Goal: Obtain resource: Download file/media

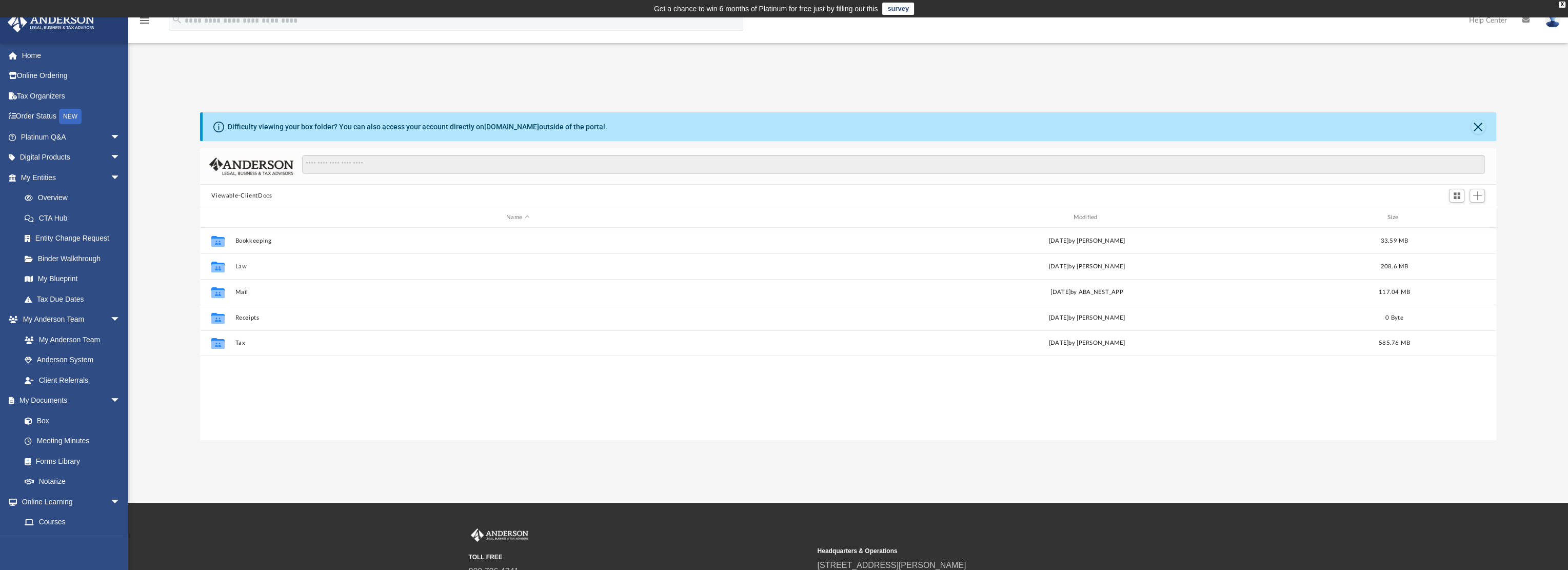
scroll to position [226, 1287]
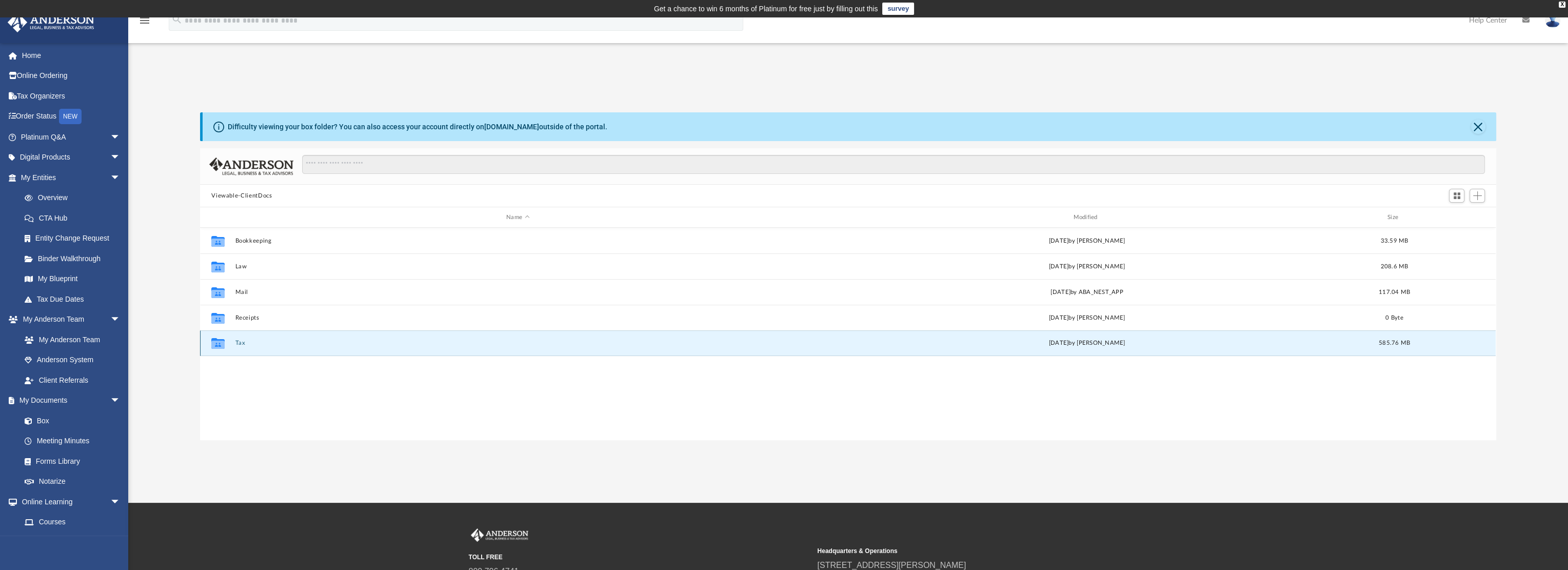
click at [241, 344] on button "Tax" at bounding box center [518, 343] width 564 height 7
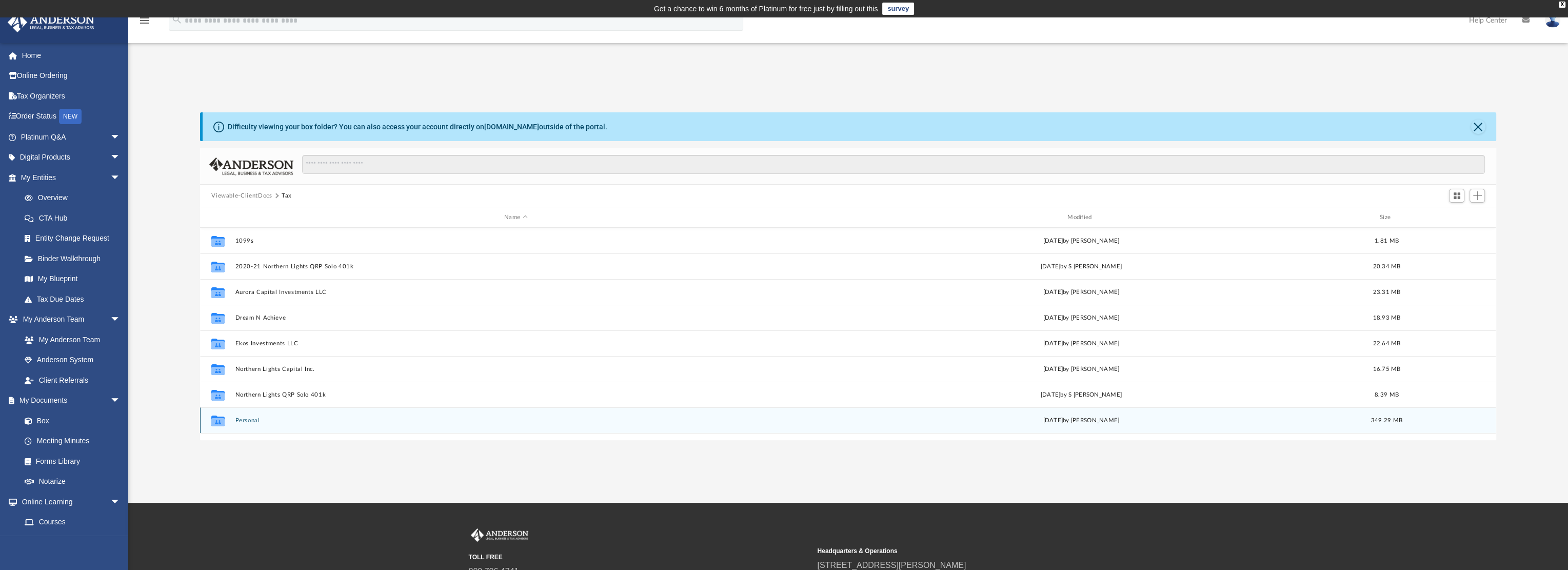
click at [244, 420] on button "Personal" at bounding box center [516, 420] width 561 height 7
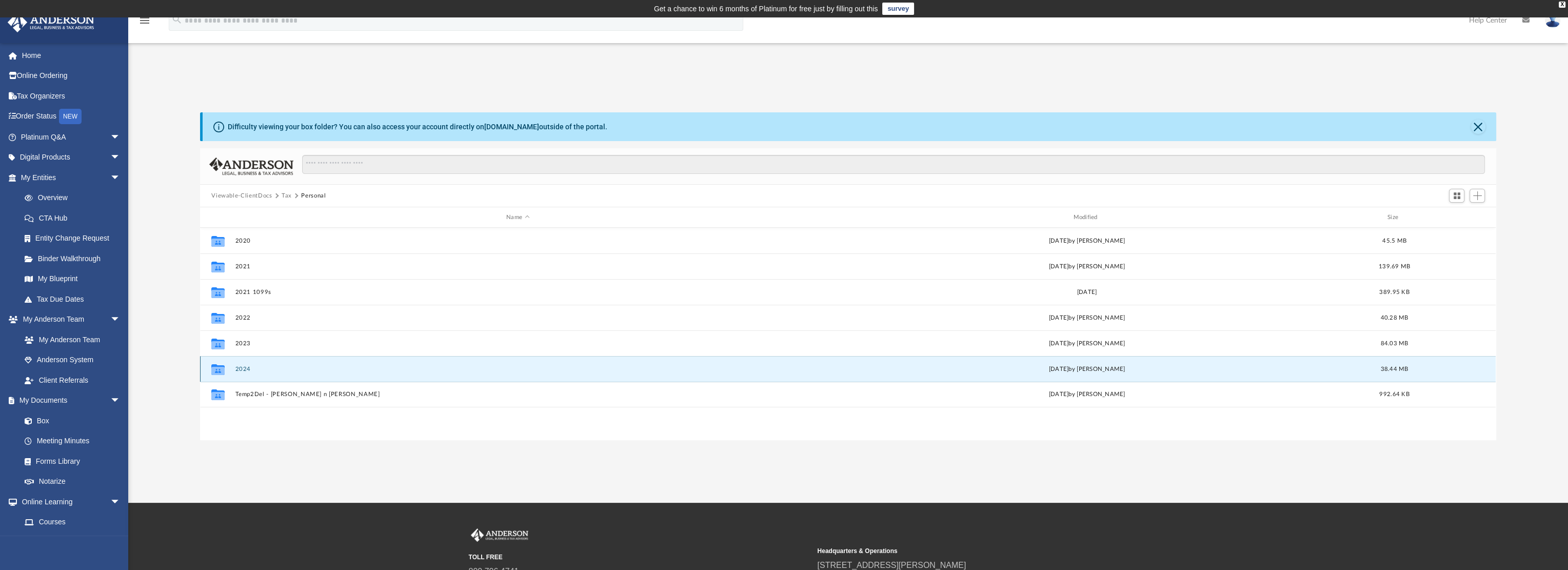
click at [244, 367] on button "2024" at bounding box center [518, 369] width 564 height 7
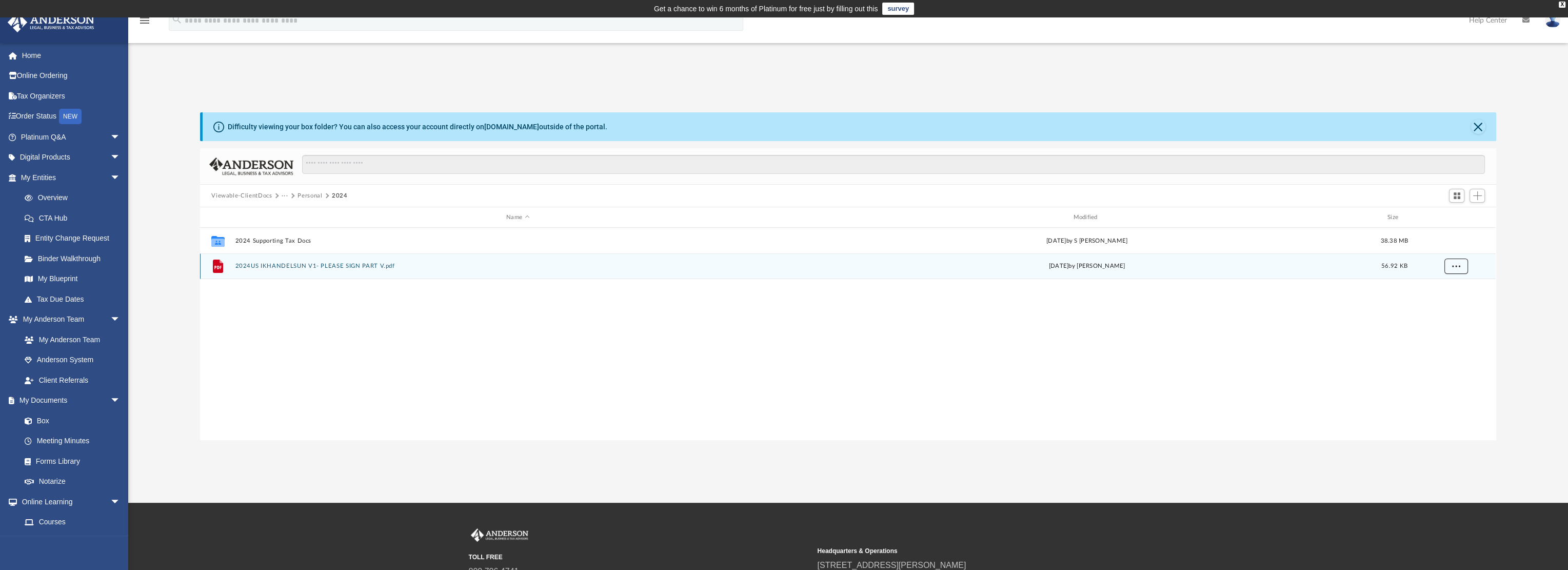
click at [1452, 270] on button "More options" at bounding box center [1455, 266] width 24 height 15
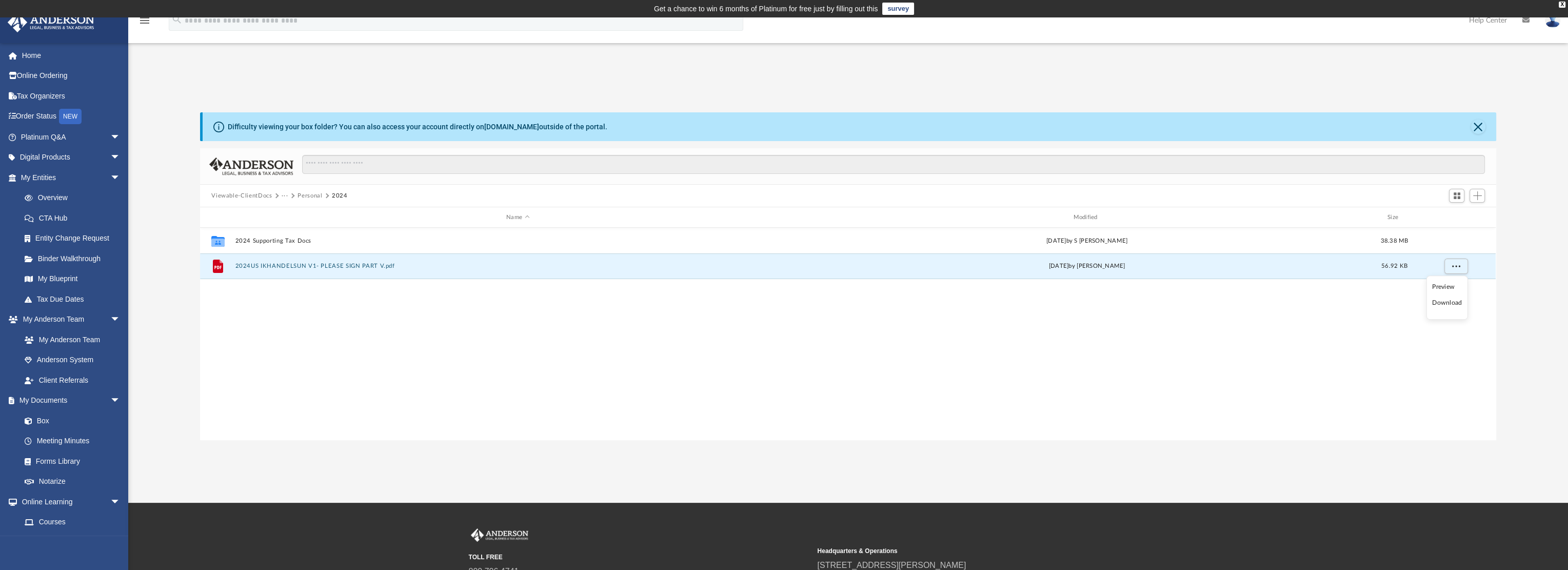
click at [1445, 305] on li "Download" at bounding box center [1446, 303] width 30 height 11
click at [314, 193] on button "Personal" at bounding box center [310, 196] width 25 height 9
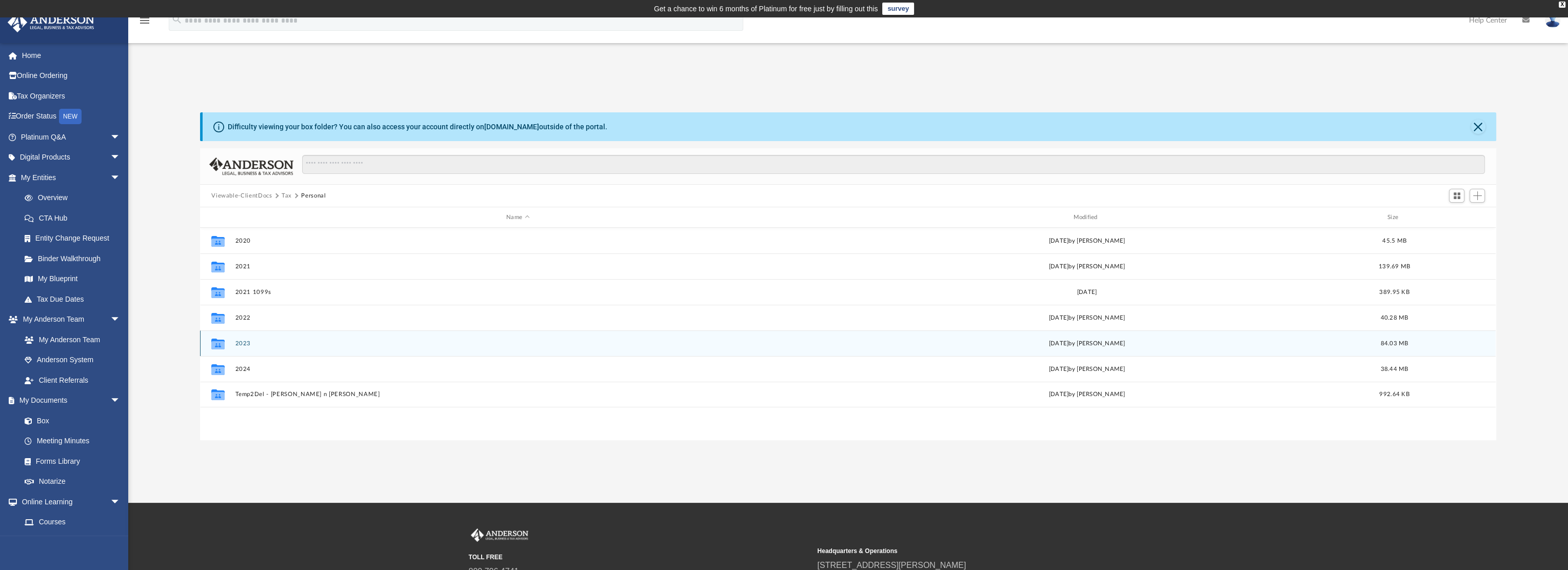
click at [247, 343] on button "2023" at bounding box center [518, 343] width 564 height 7
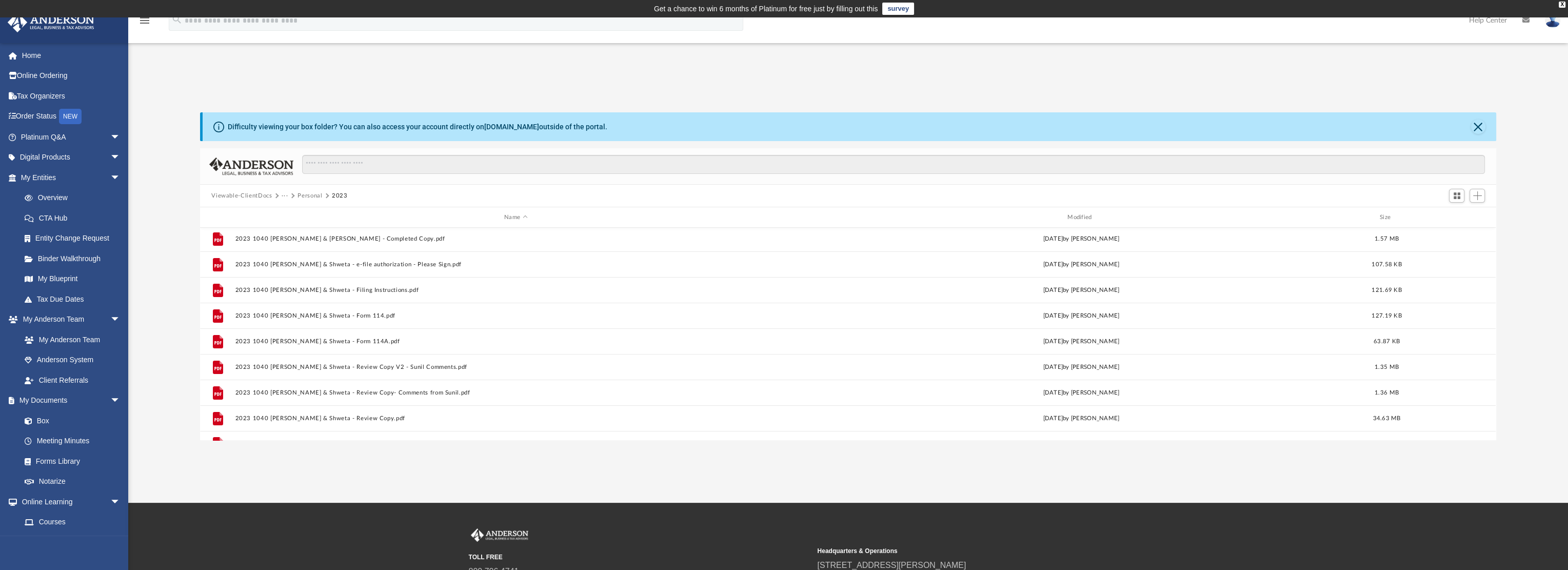
scroll to position [0, 0]
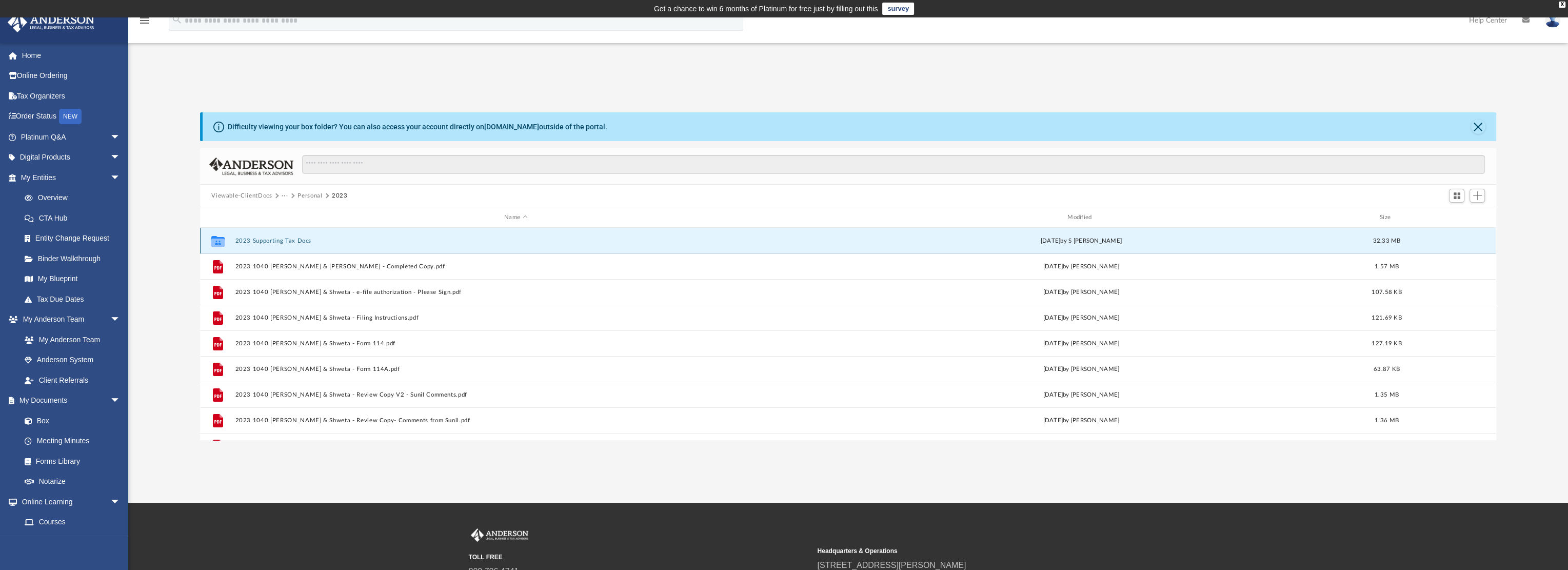
click at [274, 239] on button "2023 Supporting Tax Docs" at bounding box center [516, 241] width 561 height 7
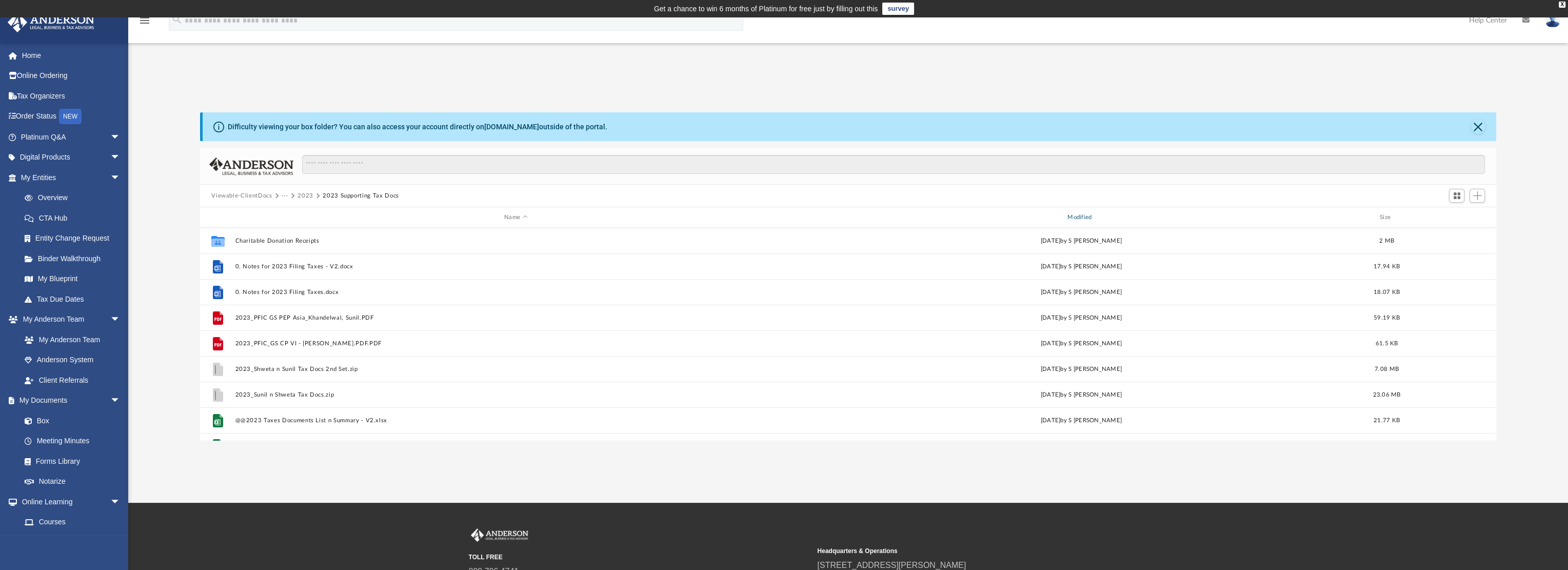
click at [1077, 217] on div "Modified" at bounding box center [1081, 218] width 561 height 9
click at [306, 196] on button "2023" at bounding box center [305, 196] width 16 height 9
click at [367, 487] on div "App [EMAIL_ADDRESS][PERSON_NAME][DOMAIN_NAME] Sign Out [EMAIL_ADDRESS][PERSON_N…" at bounding box center [784, 260] width 1568 height 486
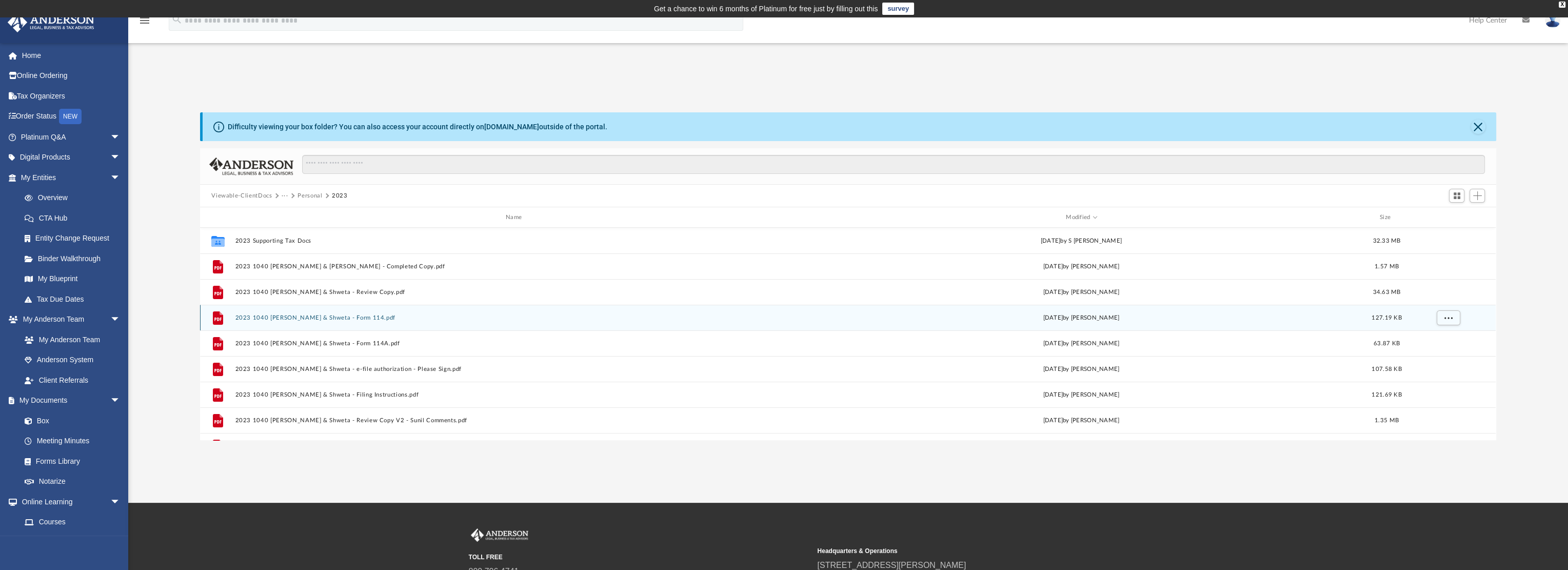
click at [324, 316] on button "2023 1040 [PERSON_NAME] & Shweta - Form 114.pdf" at bounding box center [516, 318] width 561 height 7
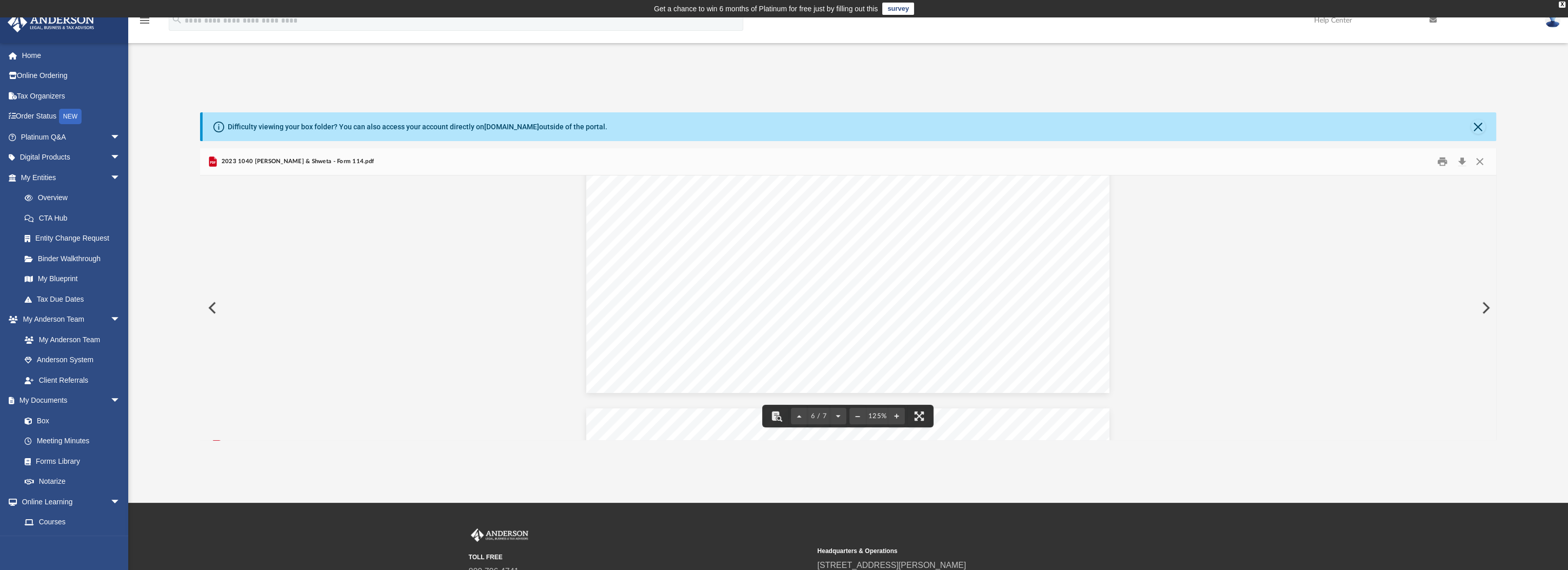
scroll to position [3899, 0]
click at [1475, 130] on button "Close" at bounding box center [1478, 127] width 15 height 15
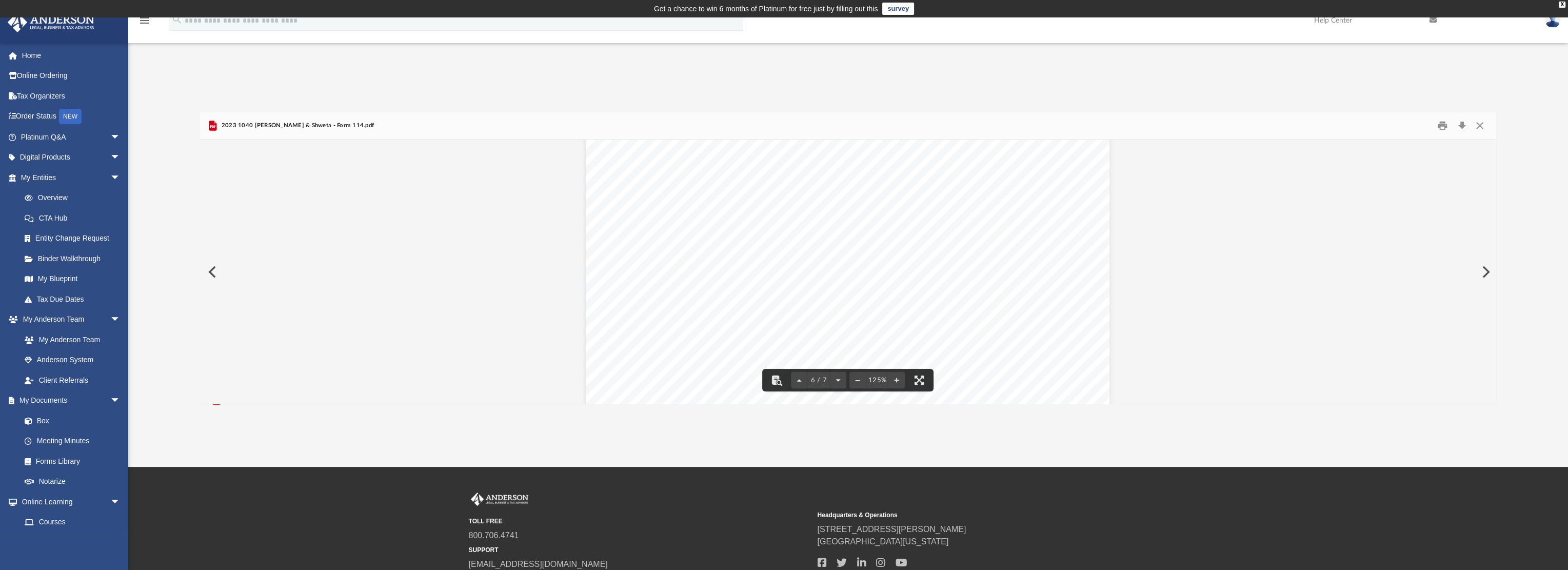
scroll to position [3592, 0]
click at [1481, 128] on button "Close" at bounding box center [1480, 126] width 18 height 16
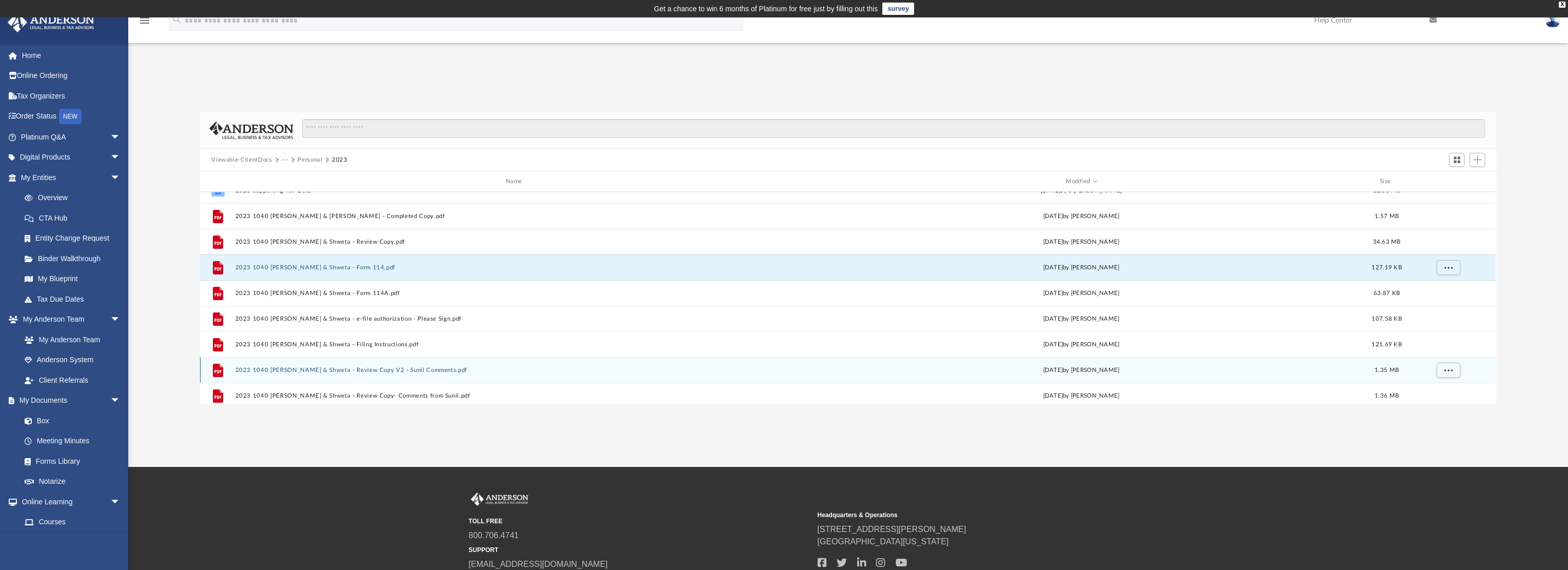
scroll to position [0, 0]
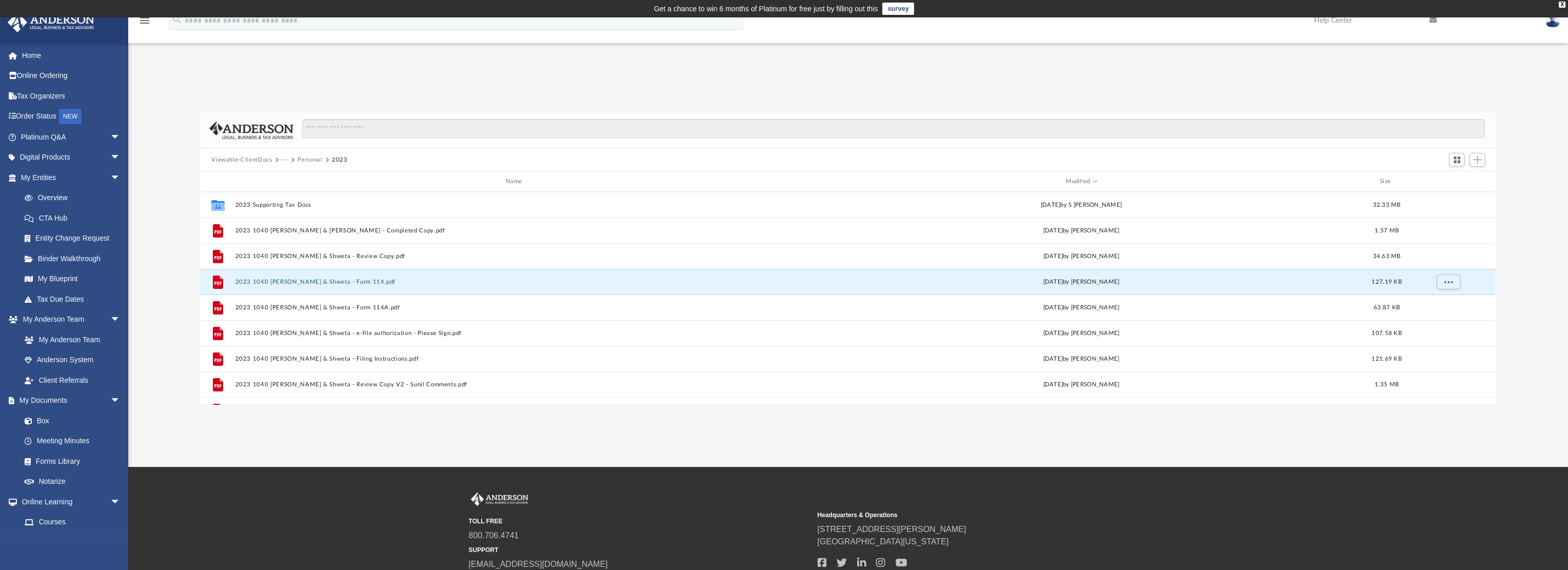
click at [304, 156] on button "Personal" at bounding box center [310, 160] width 25 height 9
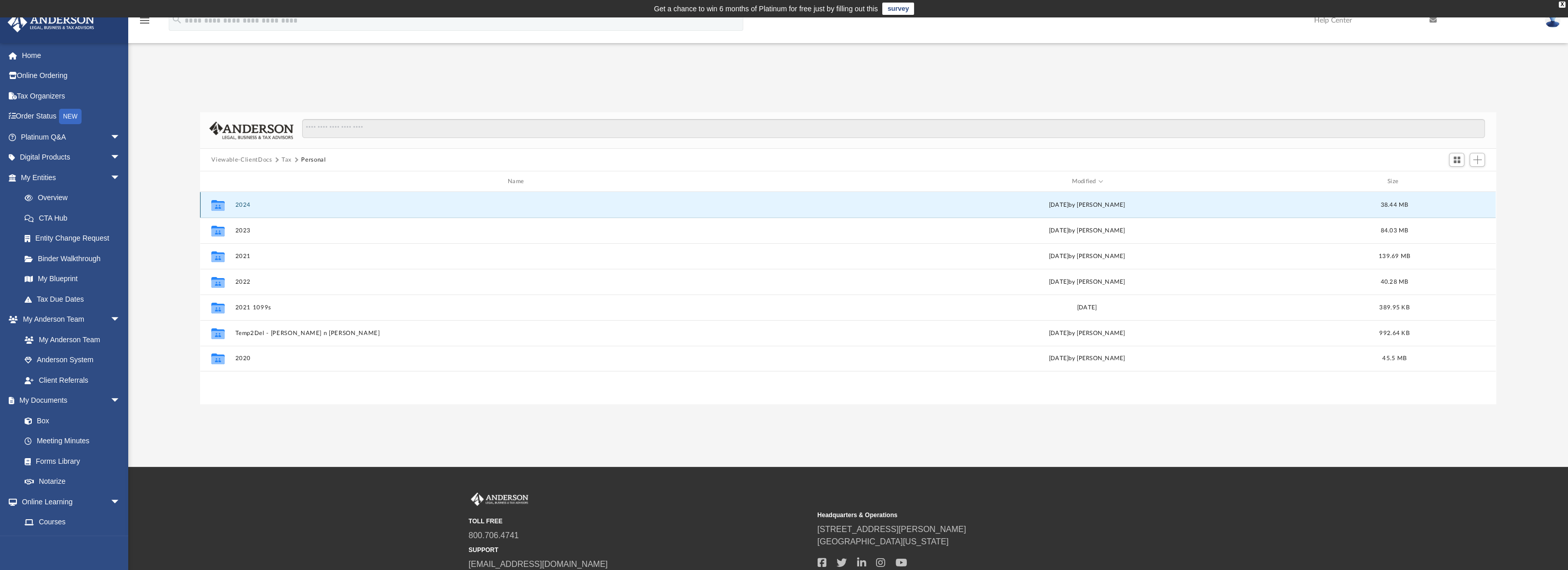
click at [239, 207] on button "2024" at bounding box center [518, 205] width 564 height 7
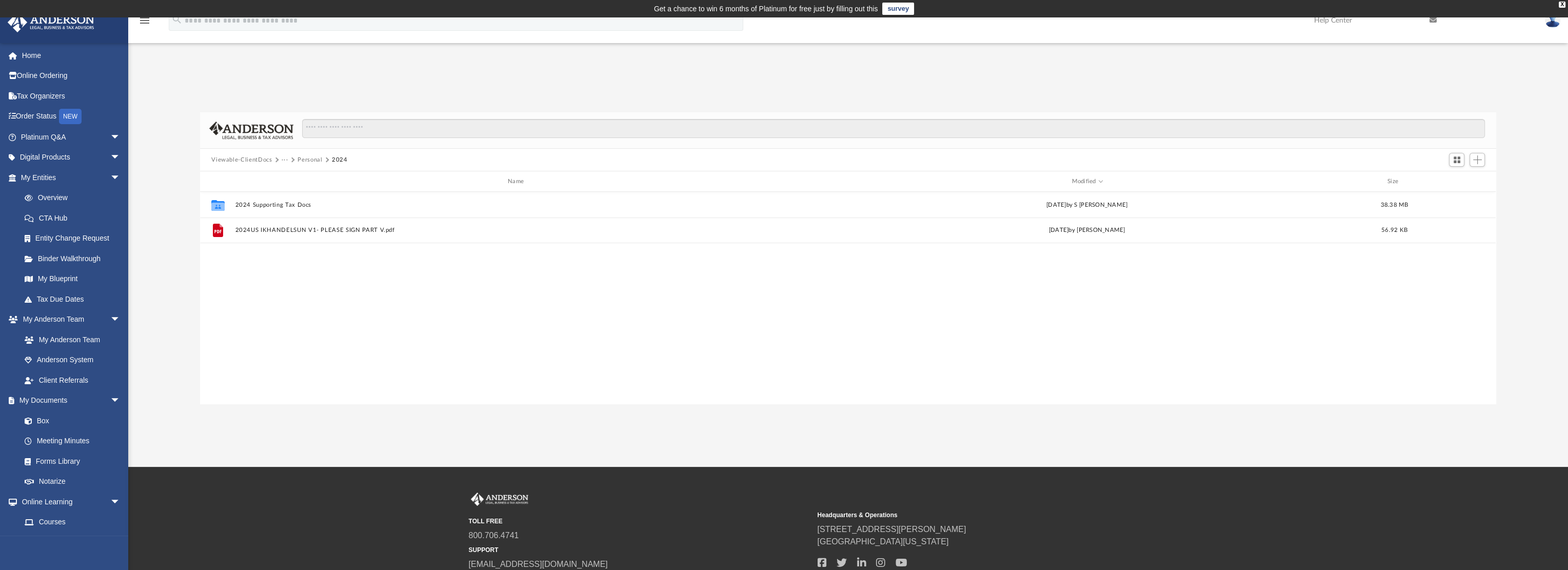
click at [294, 306] on div "Collaborated Folder 2024 Supporting Tax Docs [DATE] by S [PERSON_NAME] 38.38 MB…" at bounding box center [847, 298] width 1295 height 213
click at [453, 275] on div "Collaborated Folder 2024 Supporting Tax Docs [DATE] by S [PERSON_NAME] 38.38 MB…" at bounding box center [847, 298] width 1295 height 213
click at [1478, 157] on span "Add" at bounding box center [1477, 160] width 8 height 8
click at [1455, 179] on li "Upload" at bounding box center [1461, 180] width 33 height 11
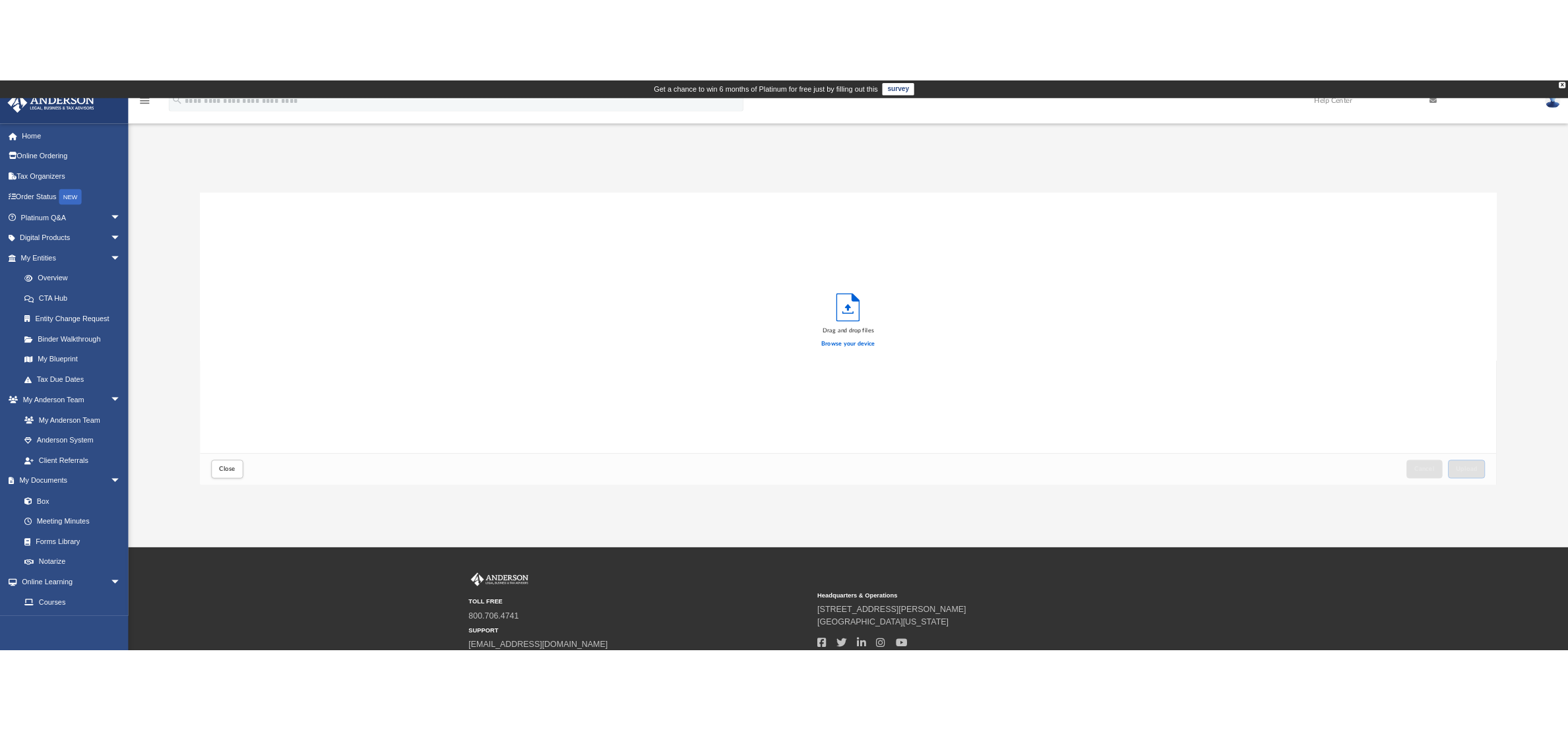
scroll to position [325, 1656]
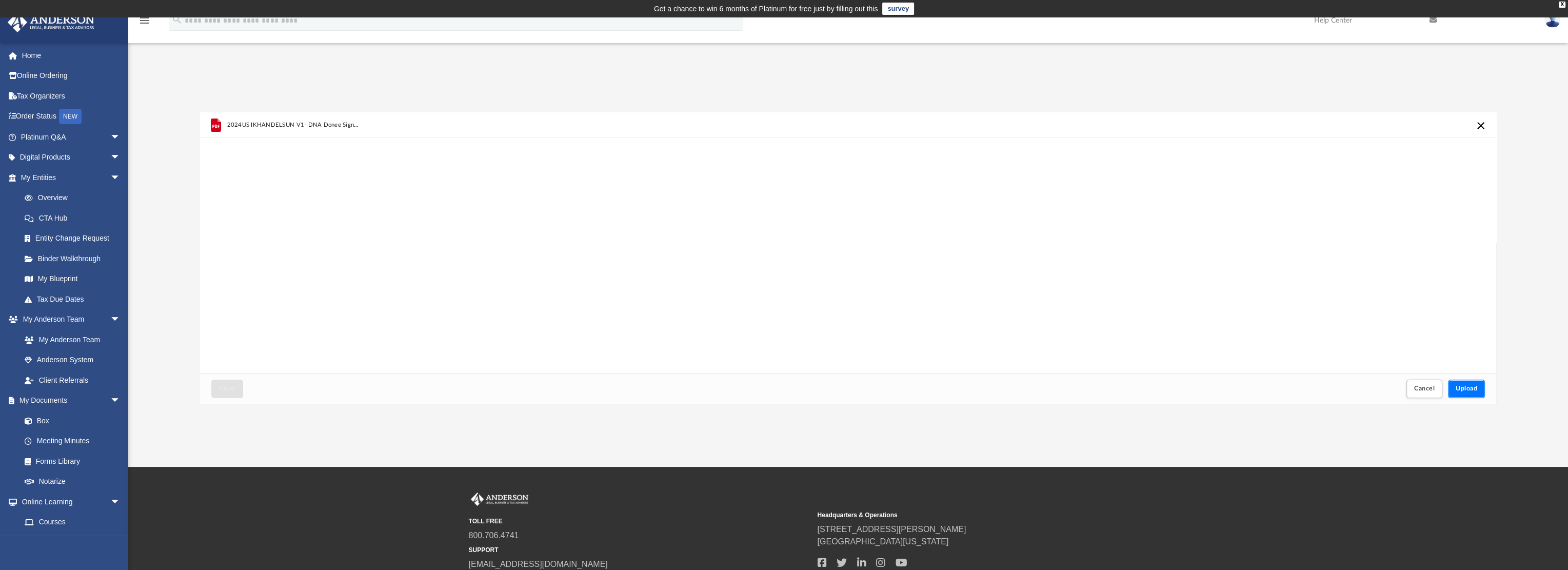
click at [1471, 391] on span "Upload" at bounding box center [1466, 388] width 21 height 6
click at [214, 390] on button "Close" at bounding box center [227, 388] width 31 height 18
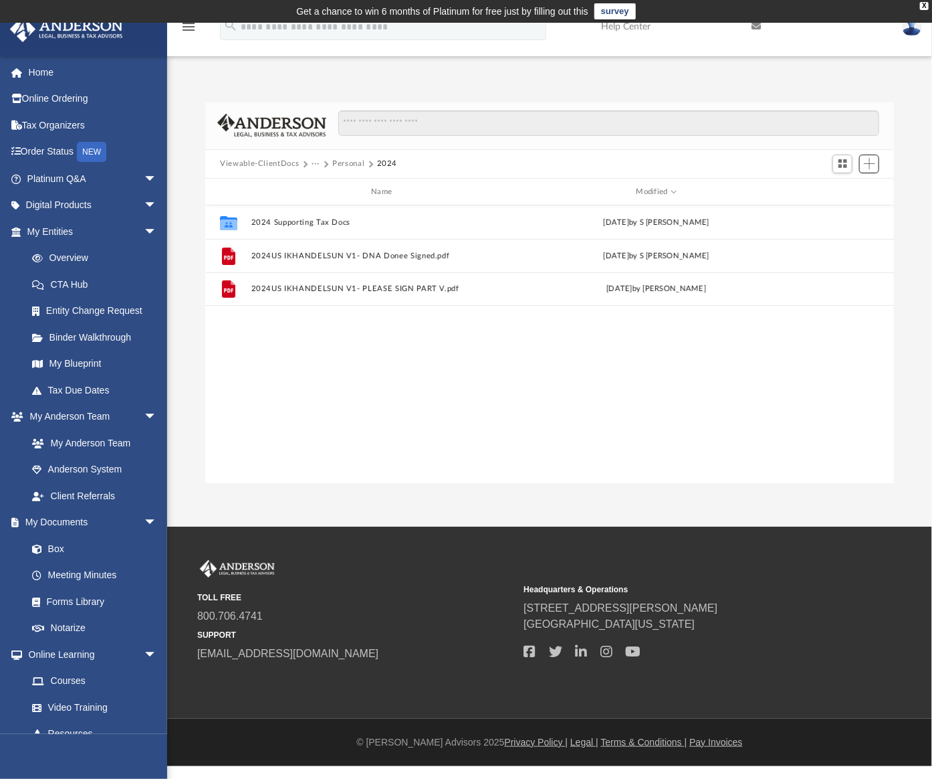
scroll to position [11, 11]
